Goal: Task Accomplishment & Management: Use online tool/utility

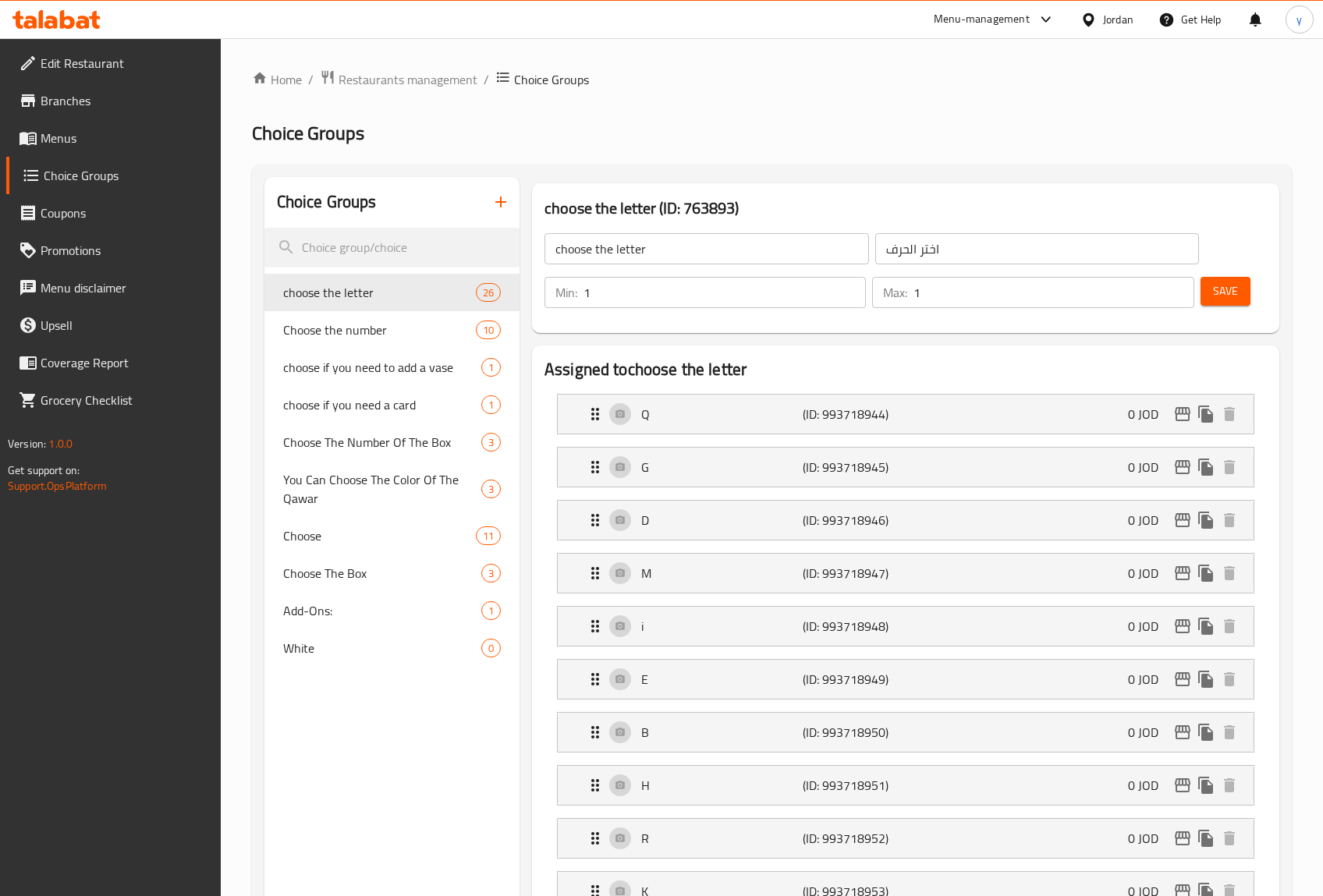
click at [69, 144] on span "Menus" at bounding box center [124, 138] width 168 height 19
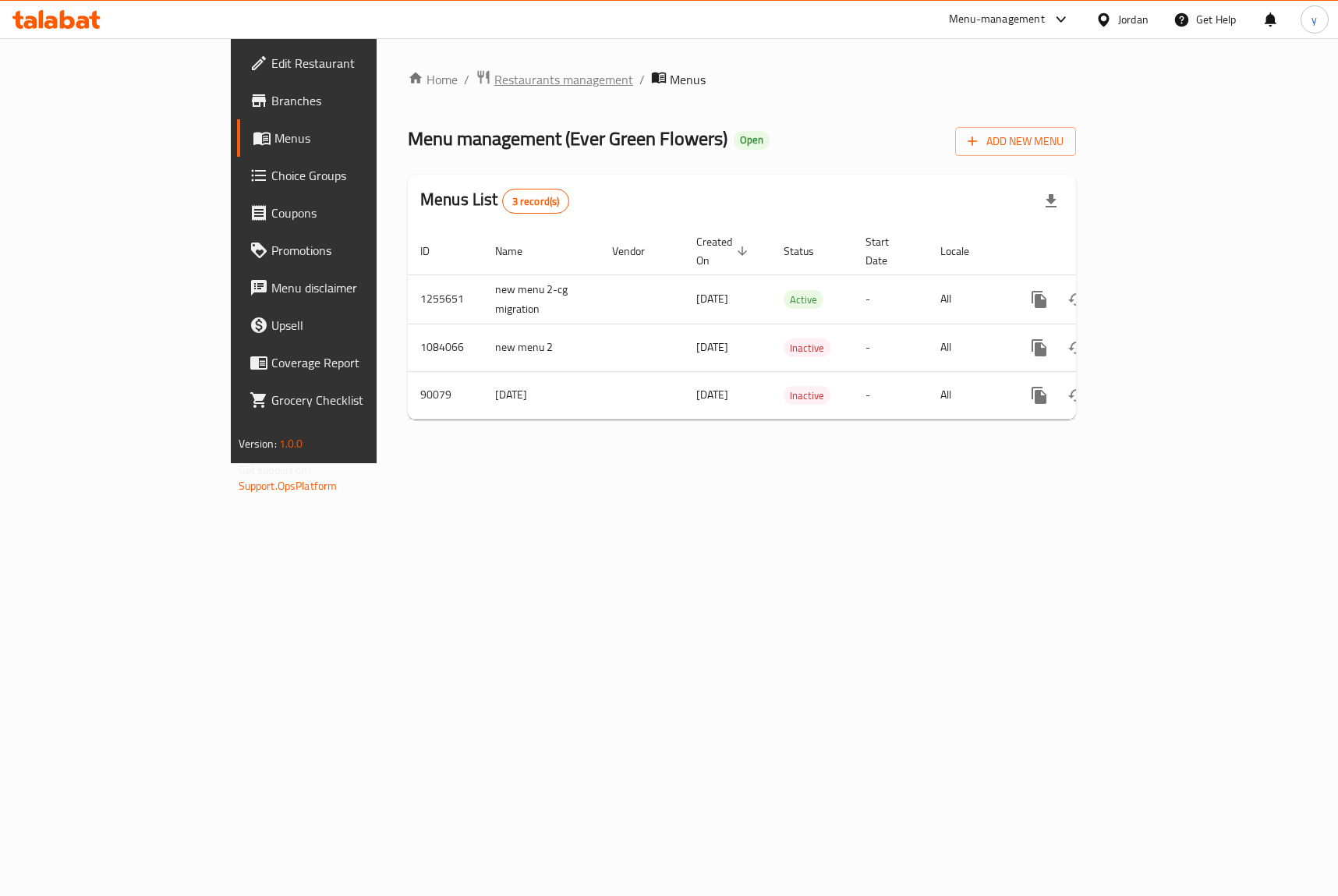
click at [494, 73] on span "Restaurants management" at bounding box center [563, 80] width 139 height 19
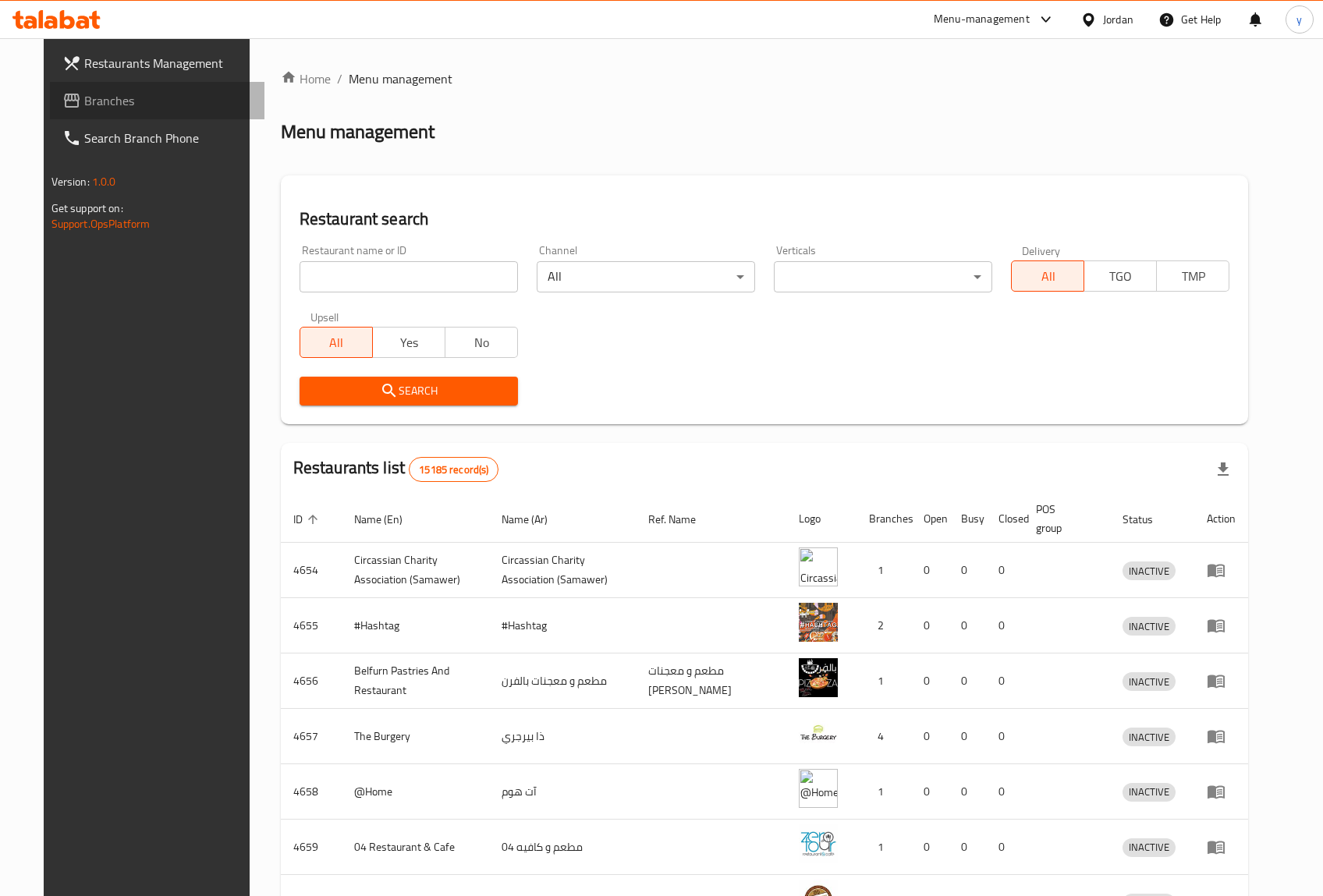
click at [85, 100] on span "Branches" at bounding box center [168, 100] width 168 height 19
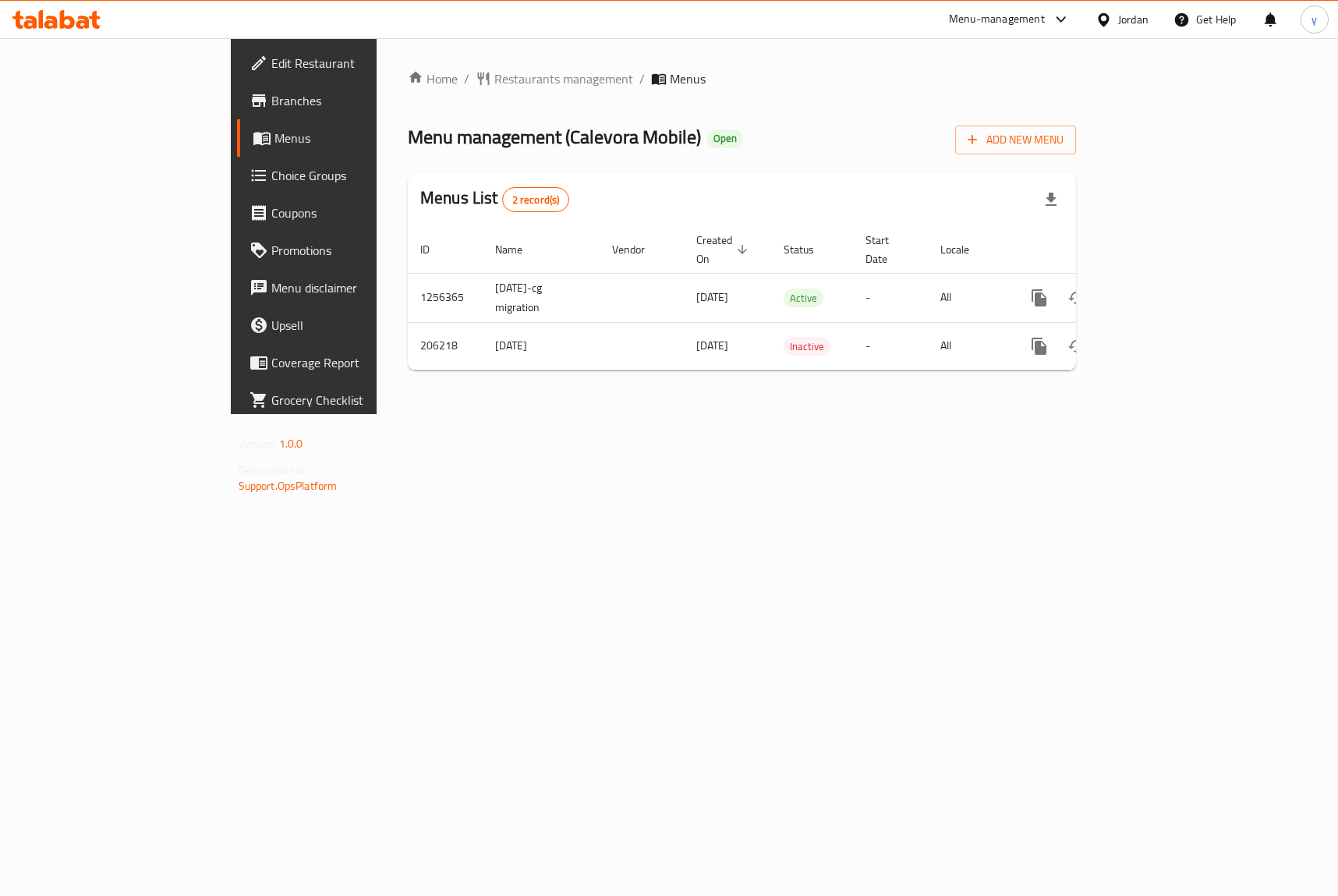
click at [271, 176] on span "Choice Groups" at bounding box center [357, 175] width 171 height 19
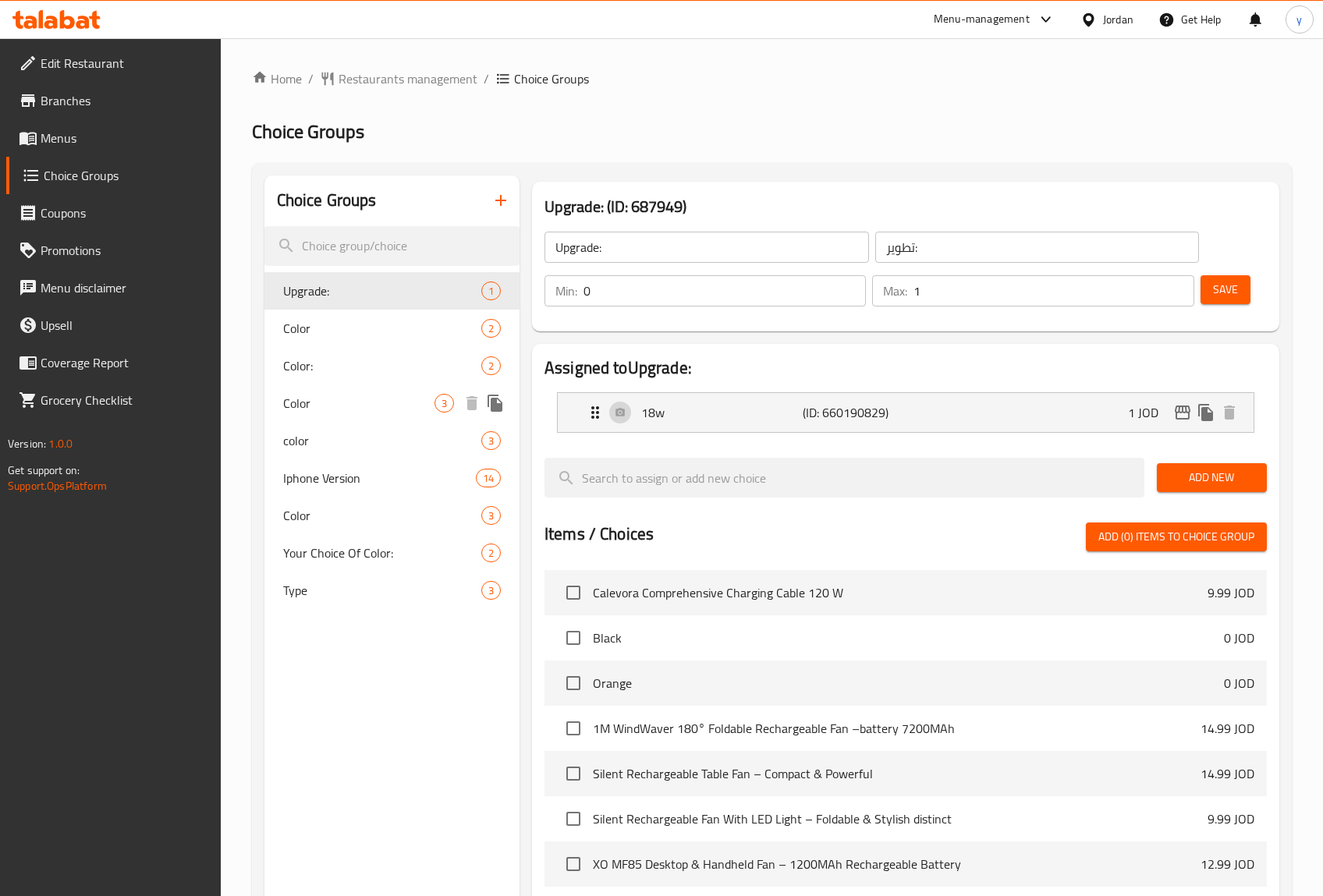
click at [334, 406] on span "Color" at bounding box center [359, 403] width 151 height 19
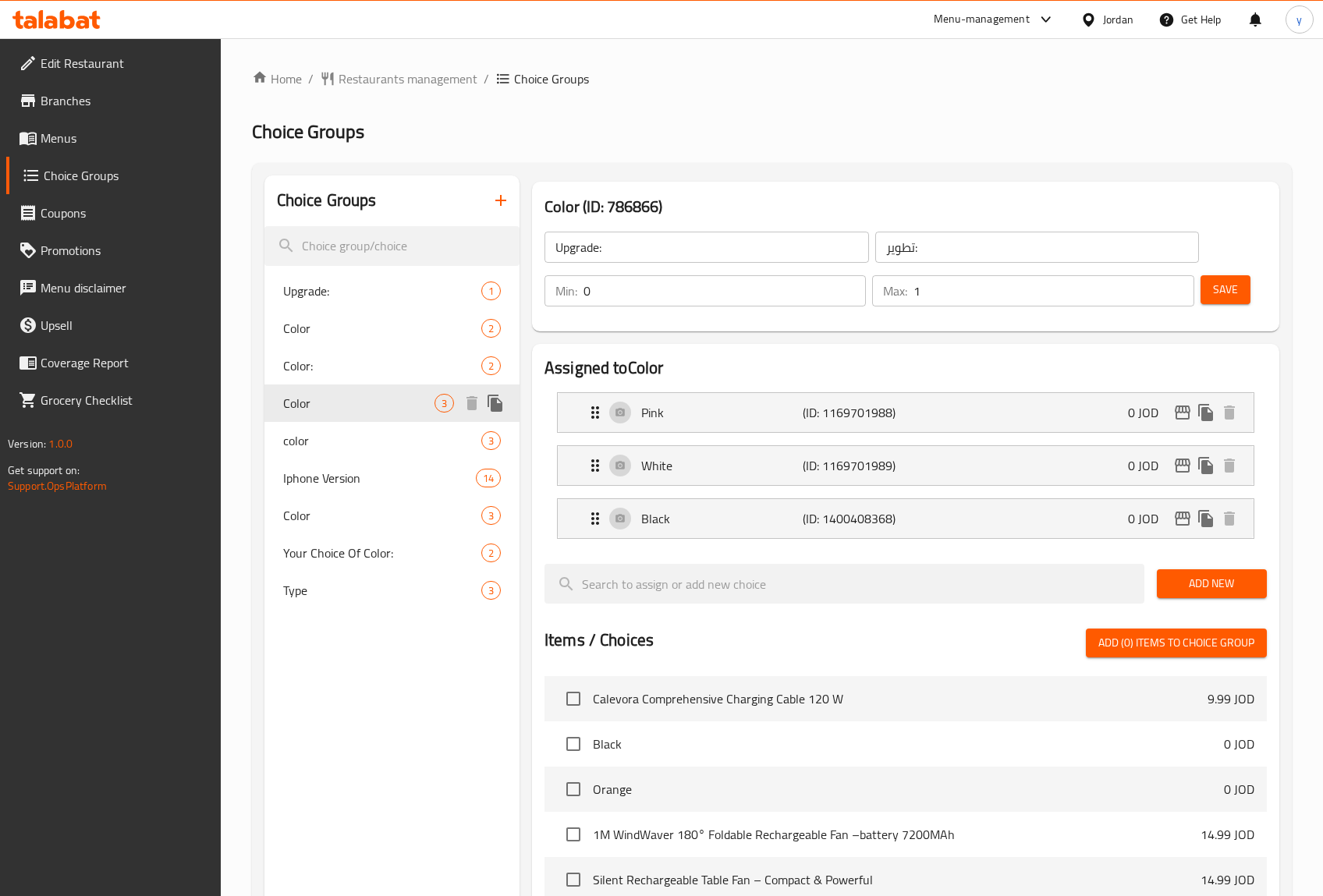
type input "Color"
type input "اللون"
type input "1"
click at [657, 101] on div "Home / Restaurants management / Choice Groups Choice Groups Choice Groups Upgra…" at bounding box center [772, 709] width 1040 height 1278
